Goal: Transaction & Acquisition: Purchase product/service

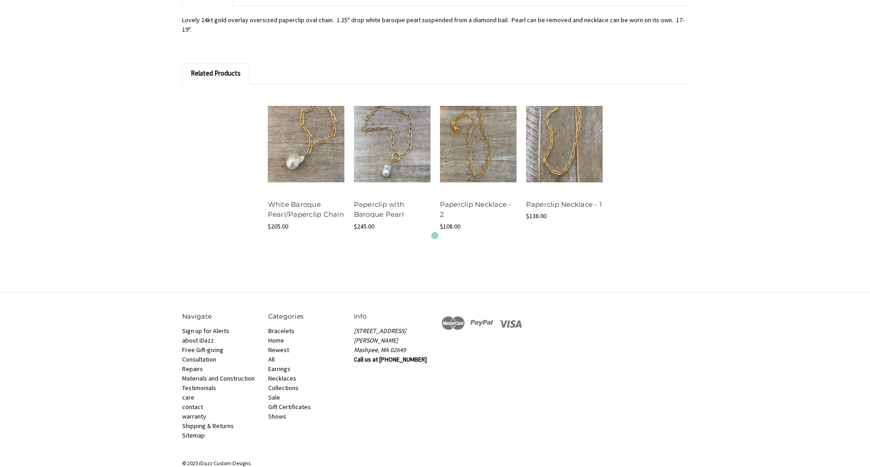
scroll to position [712, 0]
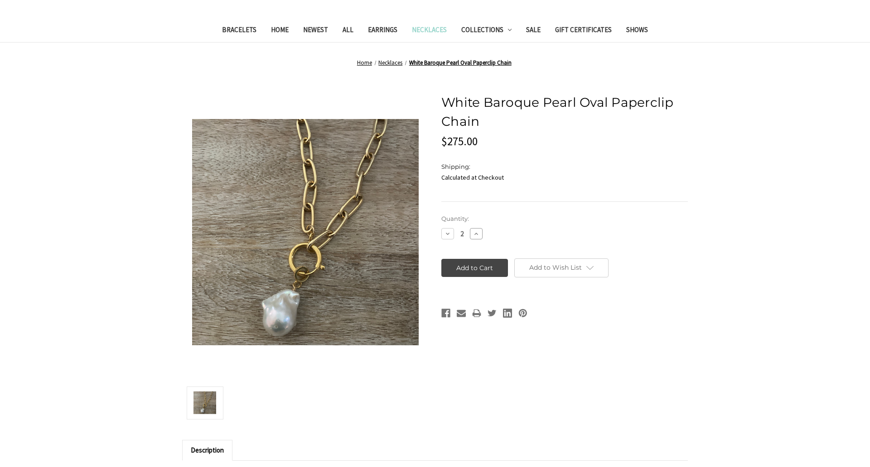
click at [476, 234] on icon at bounding box center [475, 234] width 7 height 7
type input "3"
click at [474, 268] on input "Add to Cart" at bounding box center [474, 268] width 67 height 18
type input "Add to Cart"
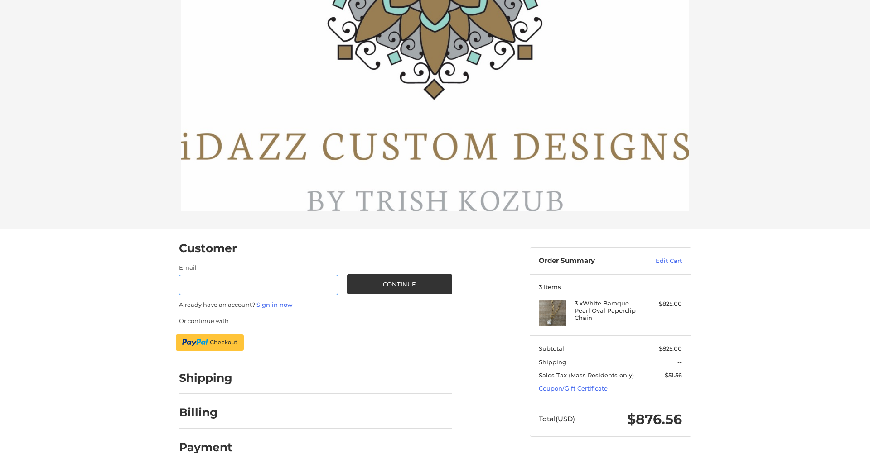
scroll to position [197, 0]
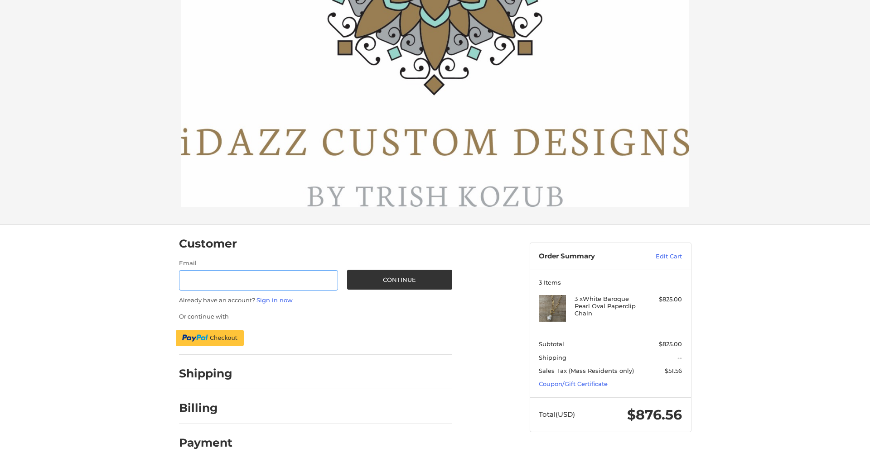
click at [258, 280] on input "Email" at bounding box center [258, 280] width 159 height 20
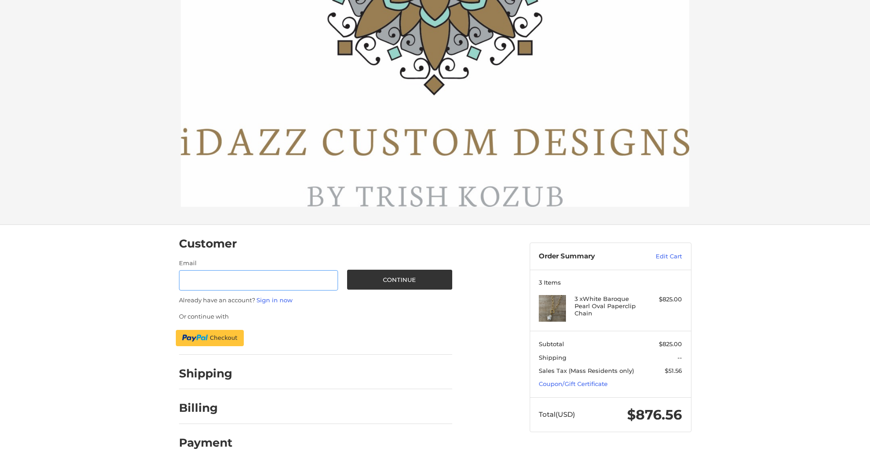
click at [258, 280] on input "Email" at bounding box center [258, 280] width 159 height 20
type input "reflectiz@bigcommerce.com"
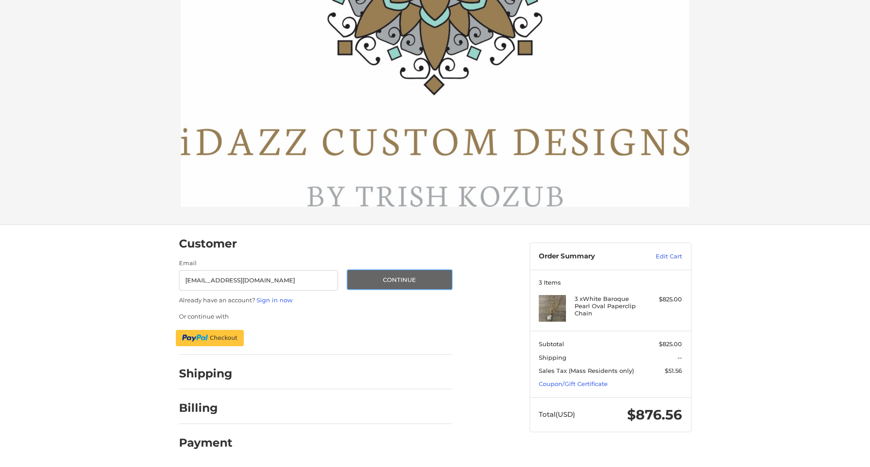
click at [399, 279] on button "Continue" at bounding box center [399, 280] width 105 height 20
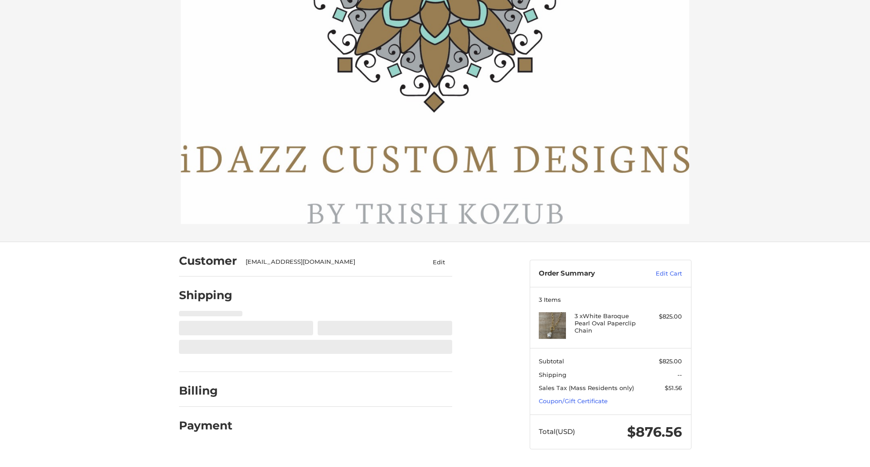
scroll to position [180, 0]
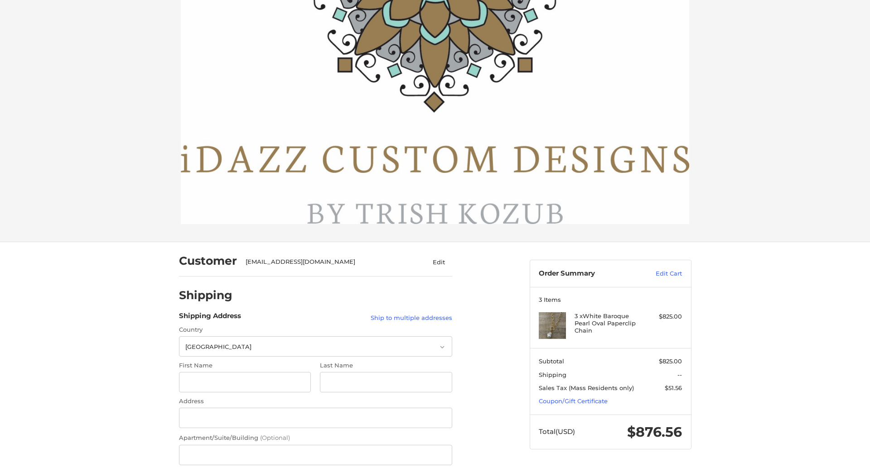
select select "US"
click at [245, 382] on input "First Name" at bounding box center [245, 382] width 132 height 20
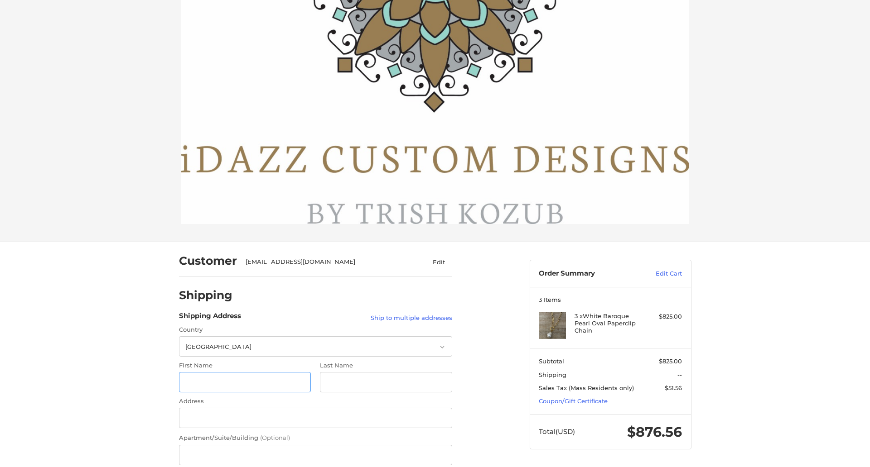
click at [245, 382] on input "First Name" at bounding box center [245, 382] width 132 height 20
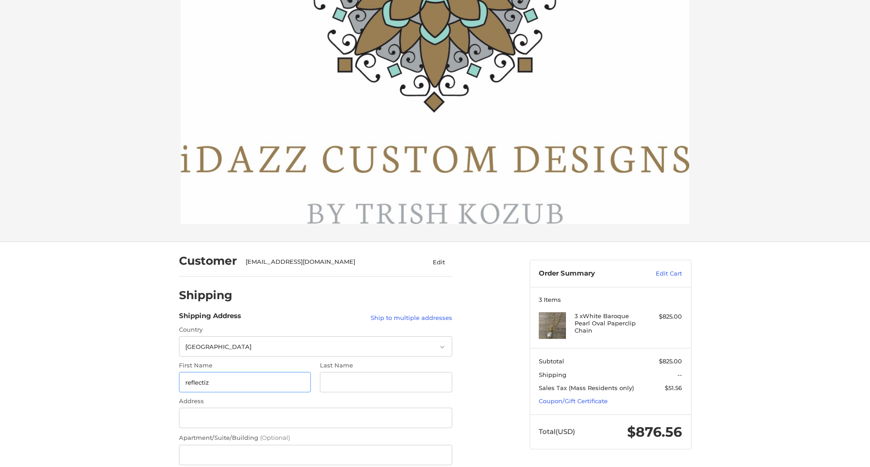
type input "reflectiz"
click at [385, 382] on input "Last Name" at bounding box center [386, 382] width 132 height 20
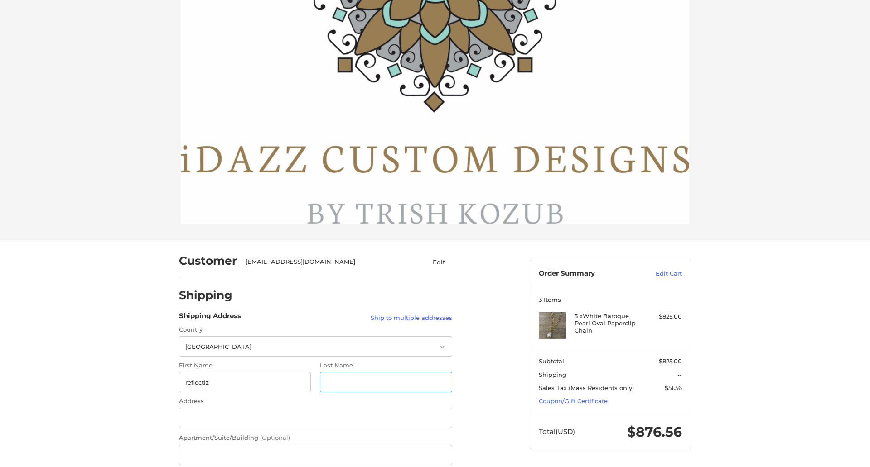
click at [385, 382] on input "Last Name" at bounding box center [386, 382] width 132 height 20
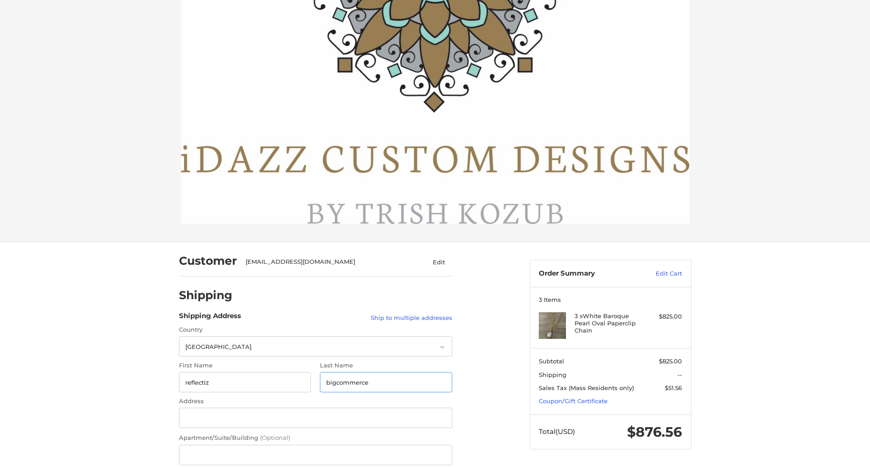
type input "bigcommerce"
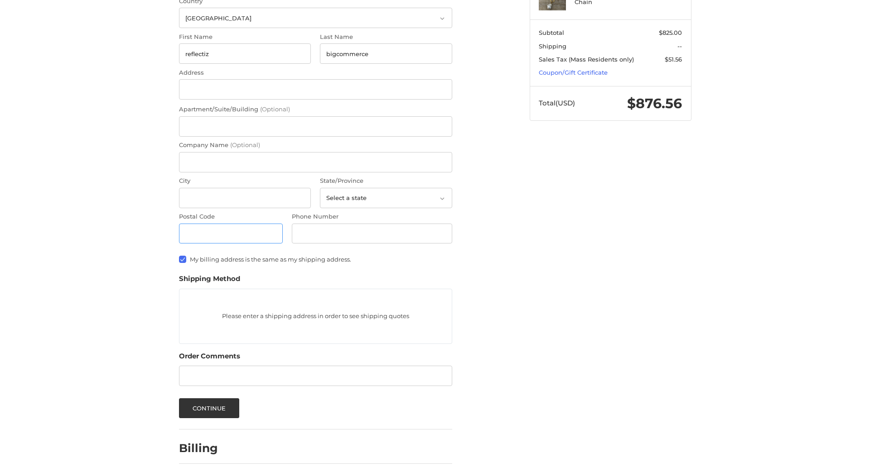
click at [231, 234] on input "Postal Code" at bounding box center [231, 234] width 104 height 20
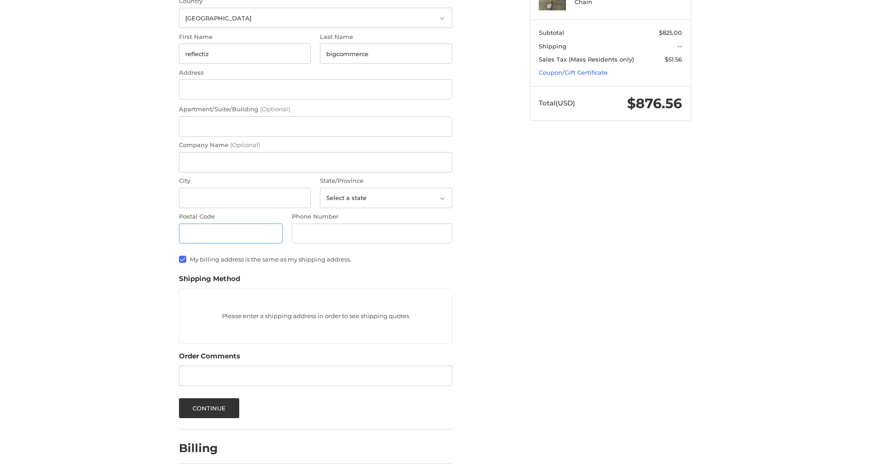
click at [231, 234] on input "Postal Code" at bounding box center [231, 234] width 104 height 20
type input "78701"
click at [315, 89] on input "Address" at bounding box center [315, 89] width 273 height 20
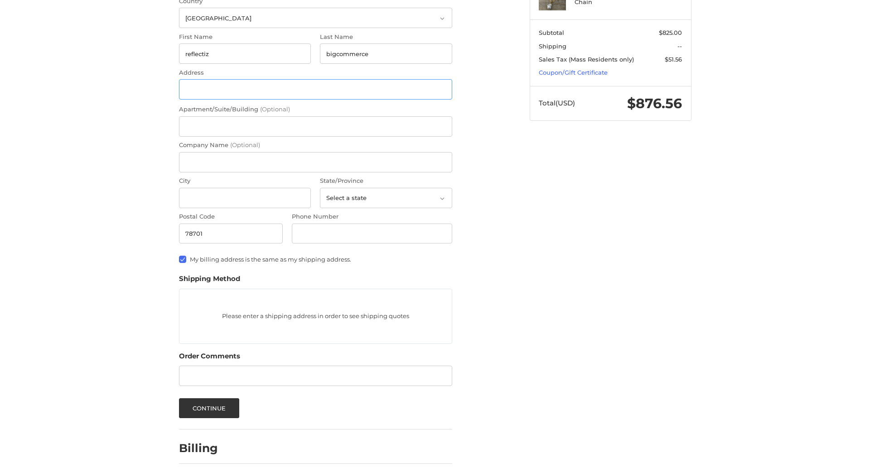
click at [315, 89] on input "Address" at bounding box center [315, 89] width 273 height 20
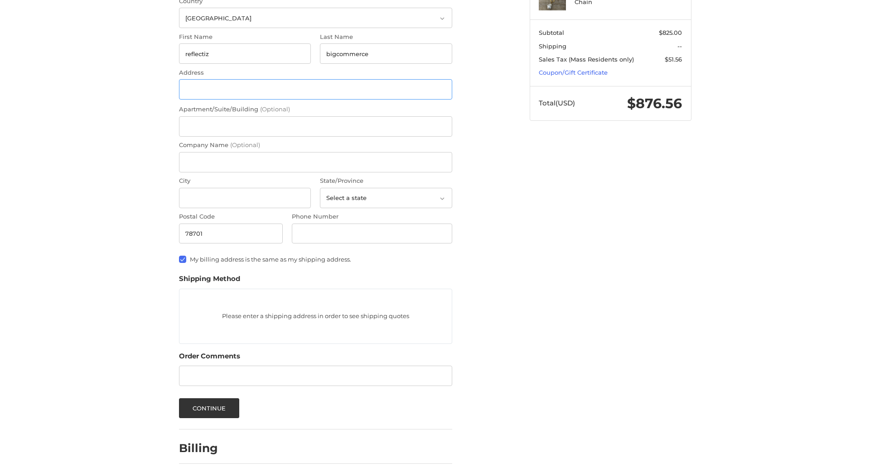
click at [315, 89] on input "Address" at bounding box center [315, 89] width 273 height 20
type input "11305 4 Points Dr Building 2, Suite 100"
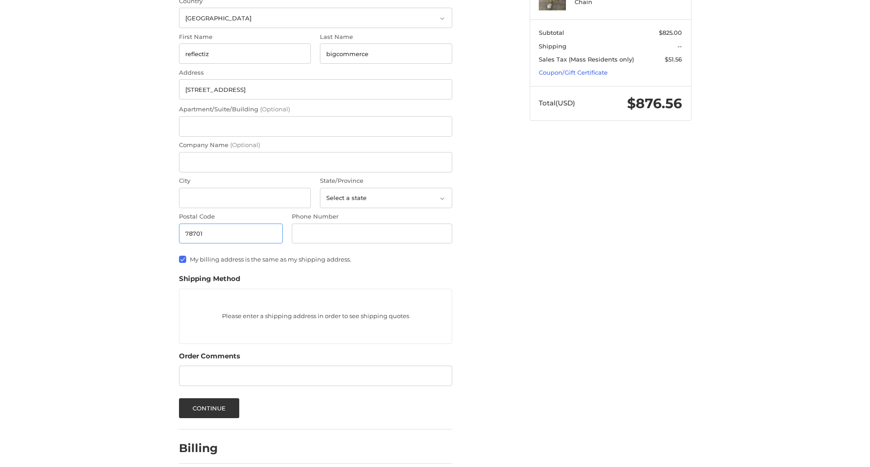
click at [231, 234] on input "78701" at bounding box center [231, 234] width 104 height 20
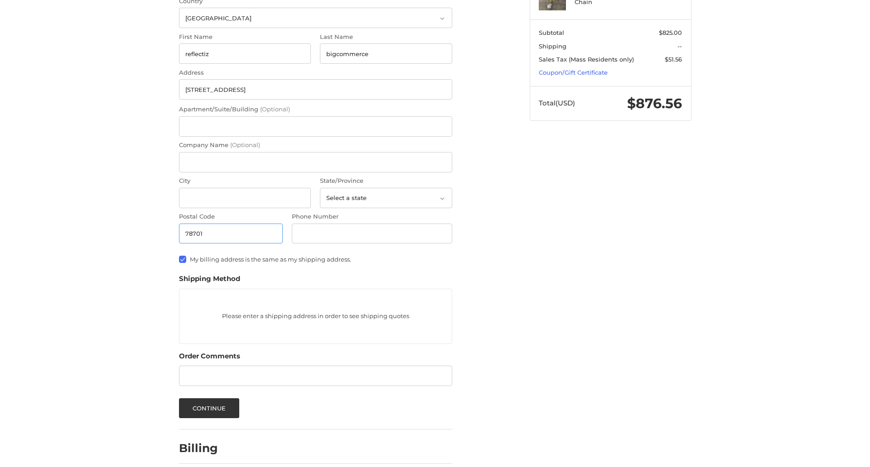
click at [231, 234] on input "78701" at bounding box center [231, 234] width 104 height 20
type input "78701"
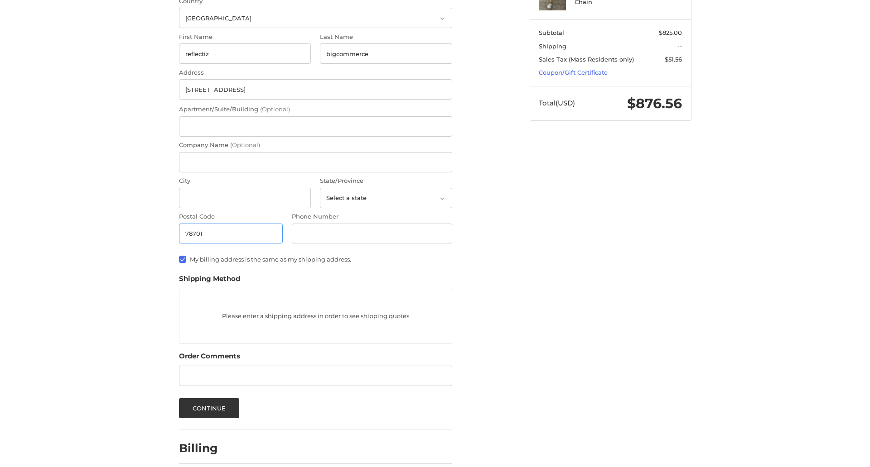
select select "TX"
click at [315, 126] on input "Apartment/Suite/Building (Optional)" at bounding box center [315, 126] width 273 height 20
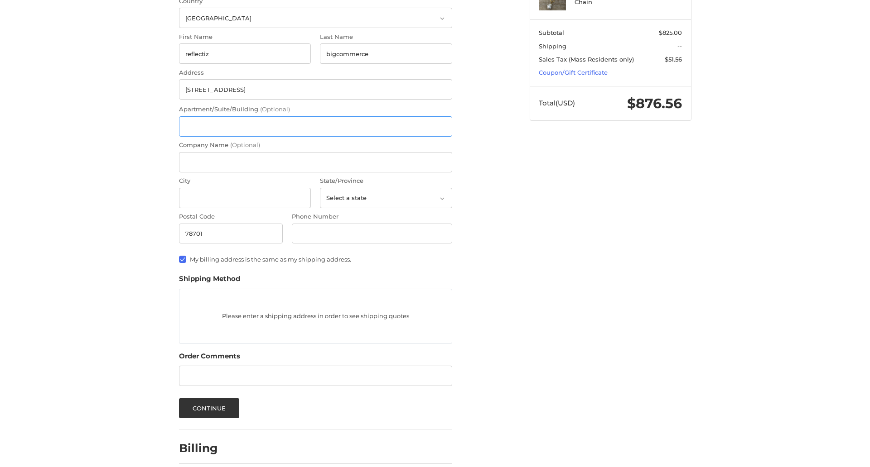
click at [315, 126] on input "Apartment/Suite/Building (Optional)" at bounding box center [315, 126] width 273 height 20
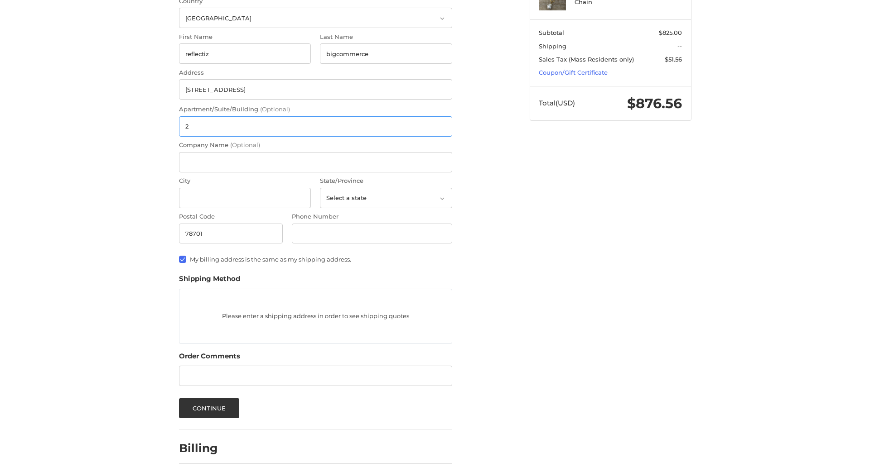
type input "2"
click at [245, 198] on input "City" at bounding box center [245, 198] width 132 height 20
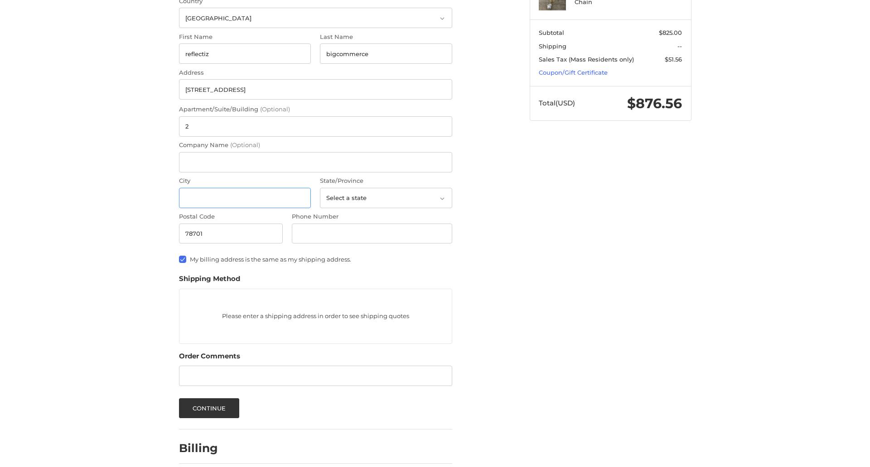
click at [245, 198] on input "City" at bounding box center [245, 198] width 132 height 20
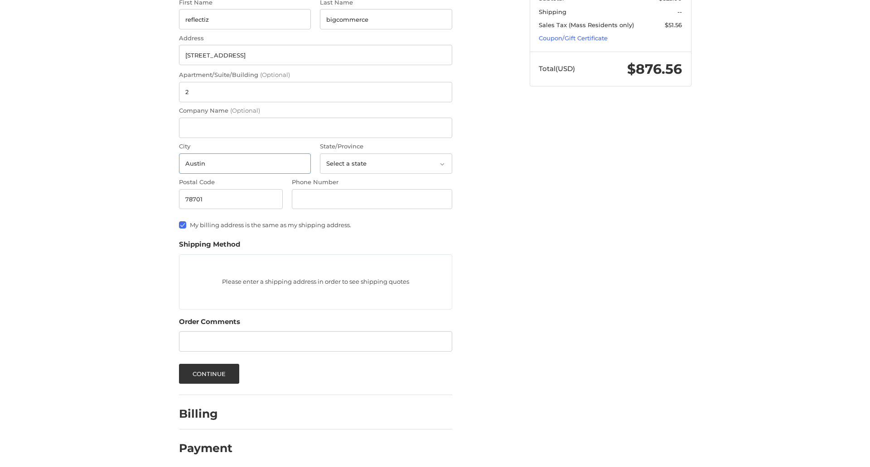
scroll to position [549, 0]
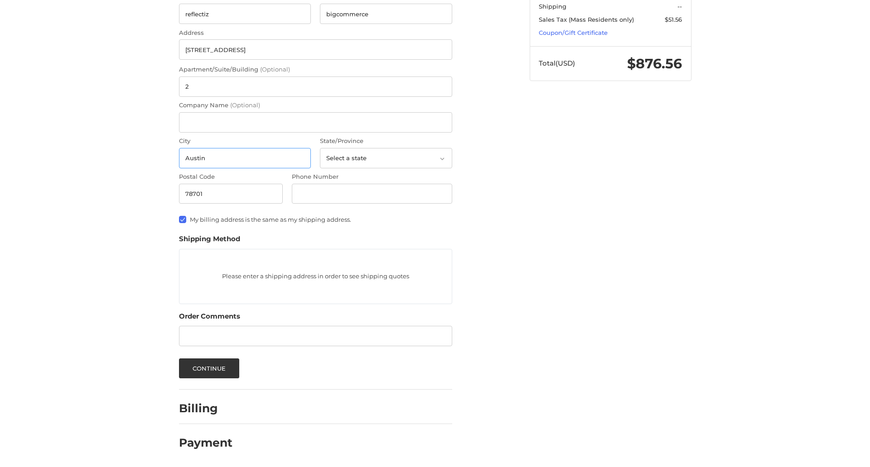
type input "Austin"
click at [371, 194] on input "Phone Number" at bounding box center [372, 194] width 160 height 20
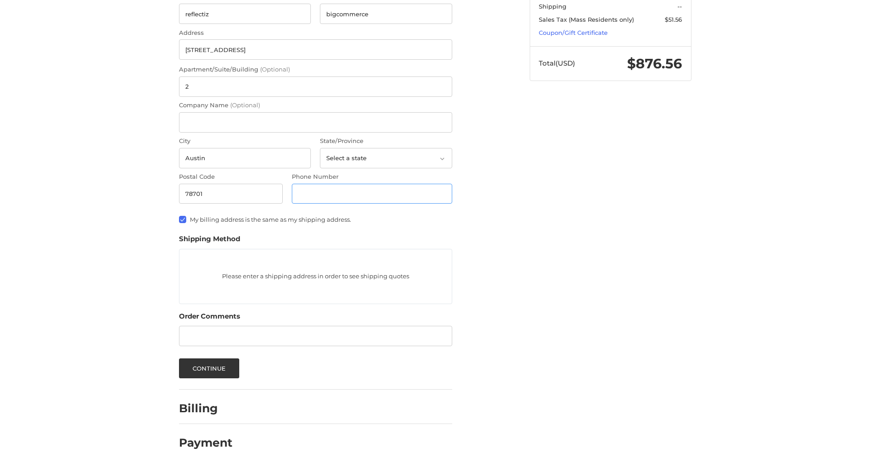
click at [371, 194] on input "Phone Number" at bounding box center [372, 194] width 160 height 20
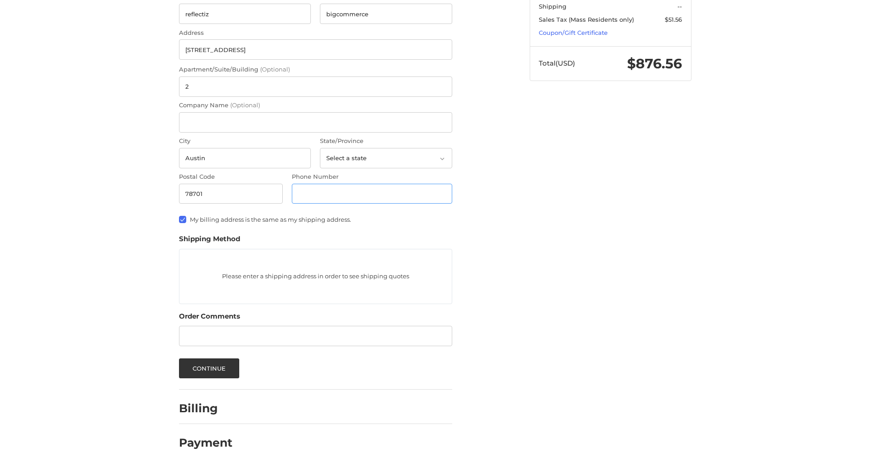
click at [371, 194] on input "Phone Number" at bounding box center [372, 194] width 160 height 20
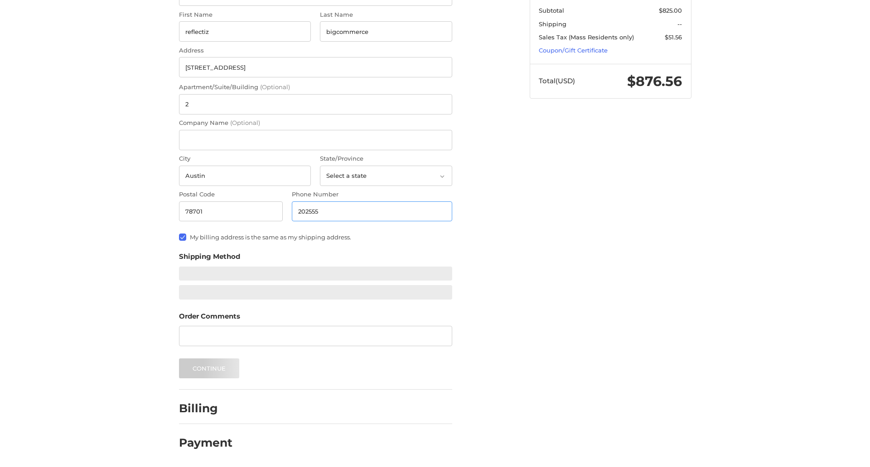
scroll to position [531, 0]
type input "2025550150"
click at [315, 140] on input "Company Name (Optional)" at bounding box center [315, 140] width 273 height 20
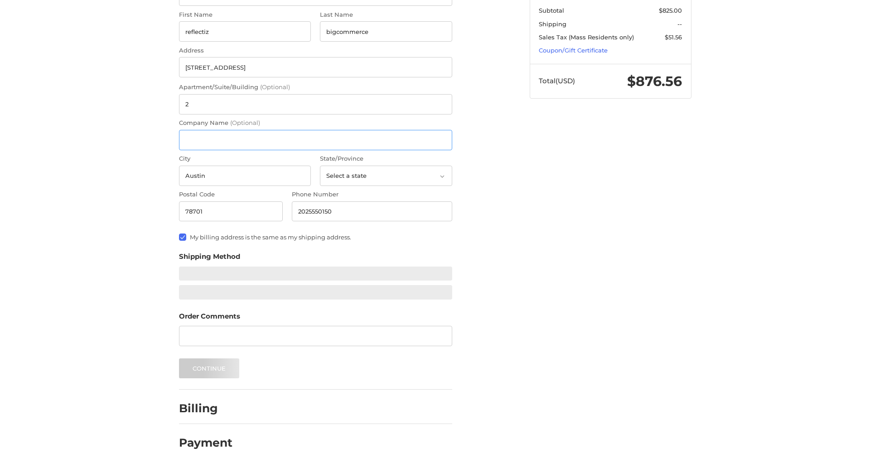
click at [315, 140] on input "Company Name (Optional)" at bounding box center [315, 140] width 273 height 20
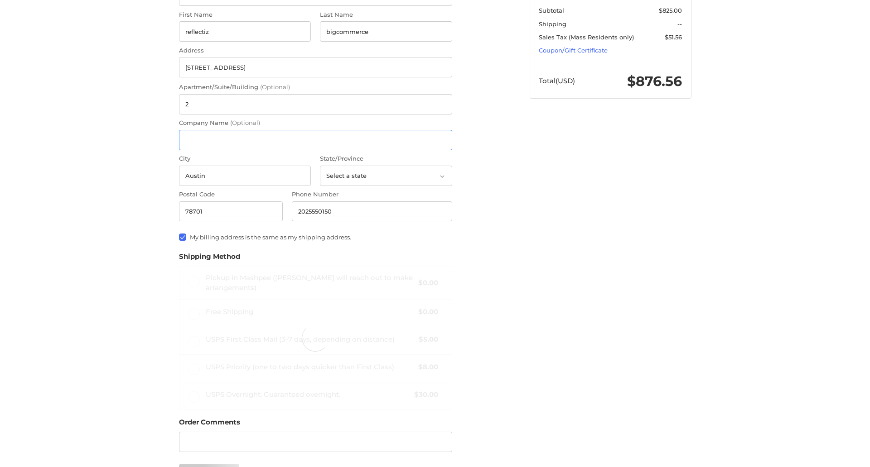
click at [315, 140] on input "Company Name (Optional)" at bounding box center [315, 140] width 273 height 20
radio input "true"
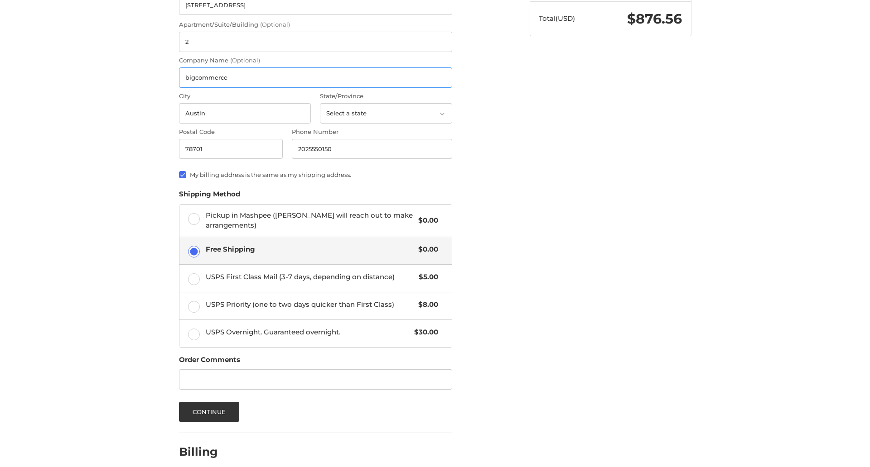
scroll to position [637, 0]
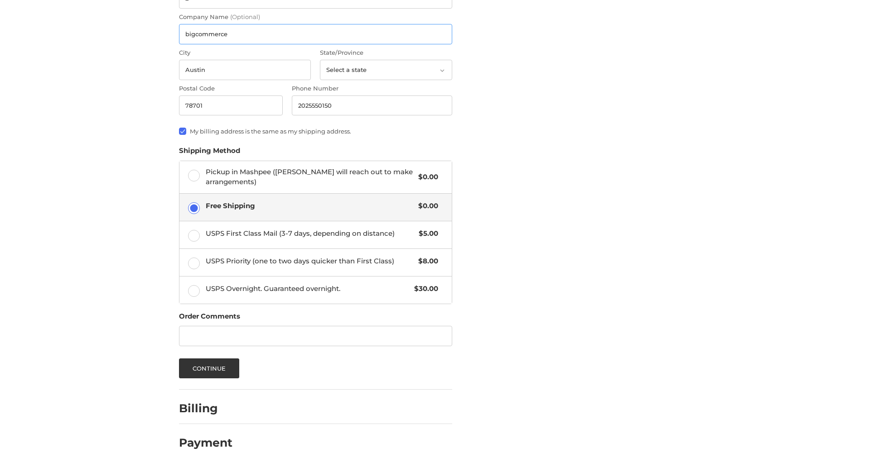
type input "bigcommerce"
click at [315, 177] on span "Pickup in Mashpee (Trish will reach out to make arrangements)" at bounding box center [310, 177] width 208 height 20
click at [180, 162] on input "Pickup in Mashpee (Trish will reach out to make arrangements) $0.00" at bounding box center [179, 161] width 0 height 0
radio input "true"
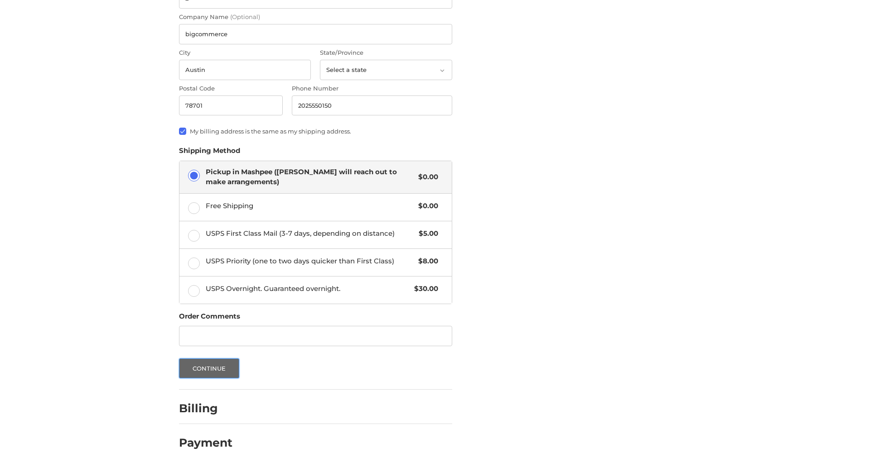
click at [209, 368] on button "Continue" at bounding box center [209, 369] width 61 height 20
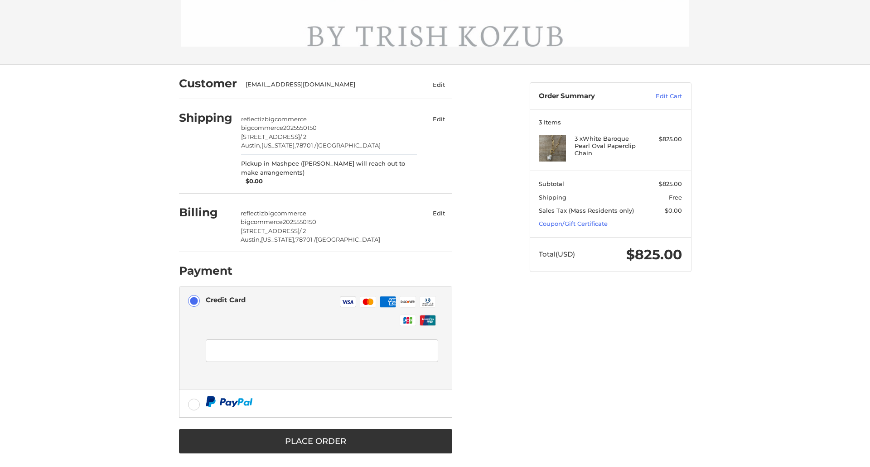
scroll to position [364, 0]
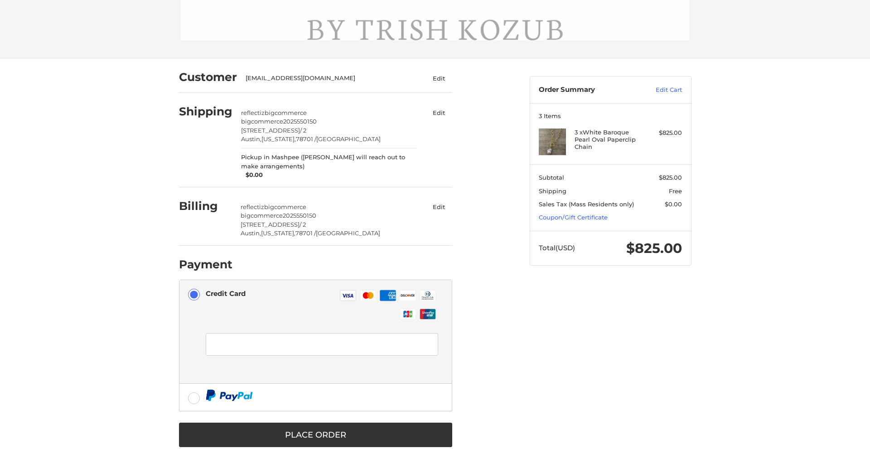
click at [315, 332] on div at bounding box center [322, 356] width 232 height 54
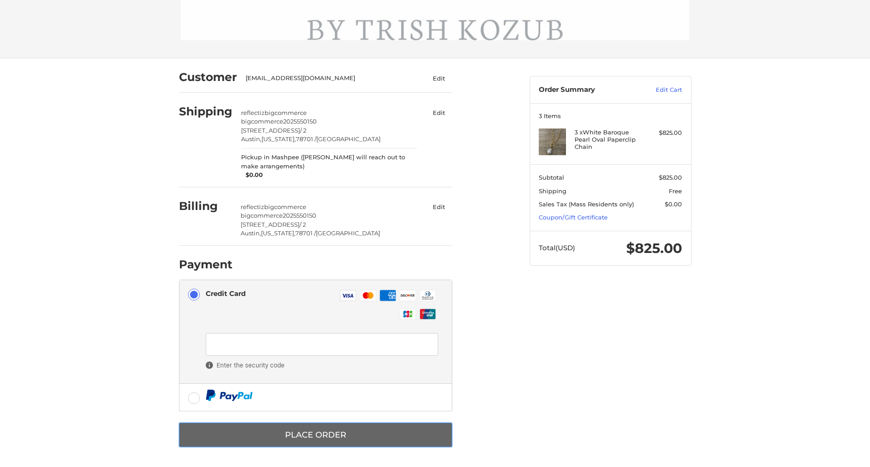
click at [315, 435] on button "Place Order" at bounding box center [315, 435] width 273 height 25
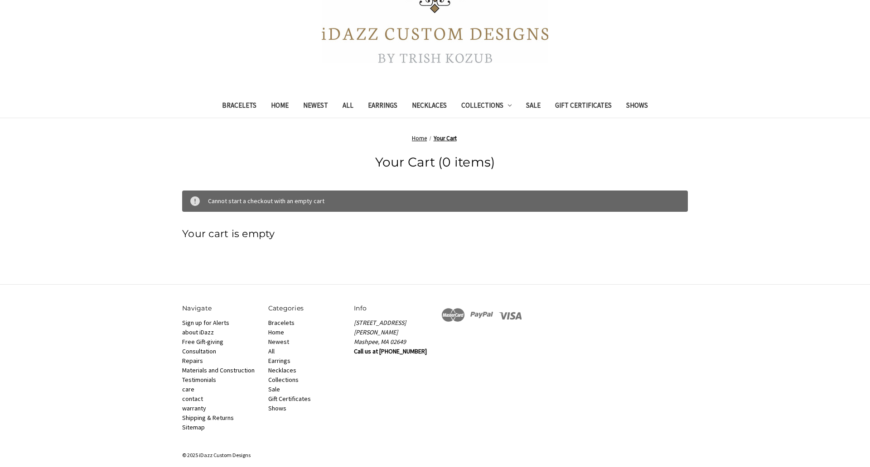
scroll to position [173, 0]
